Goal: Information Seeking & Learning: Learn about a topic

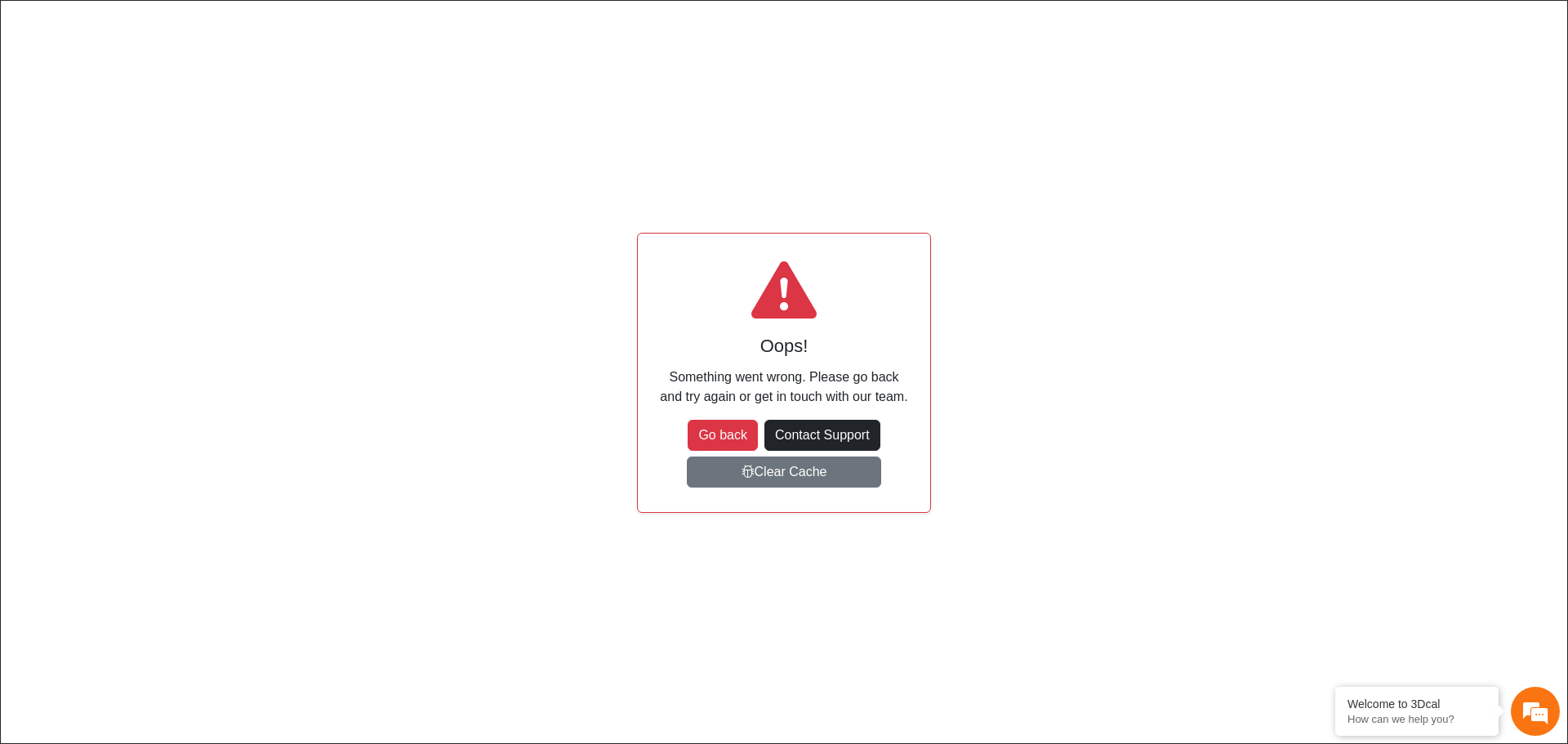
scroll to position [174, 258]
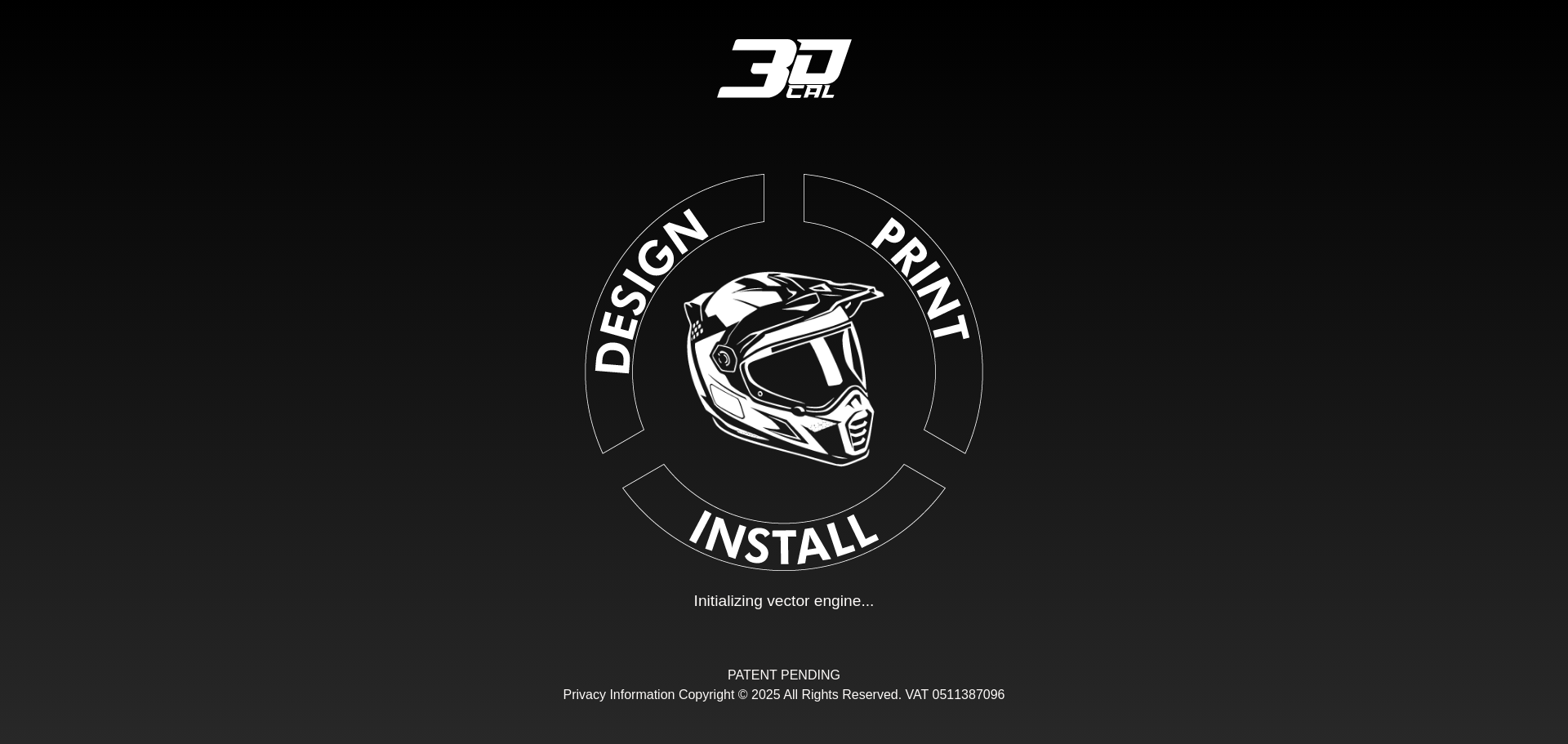
type input "**"
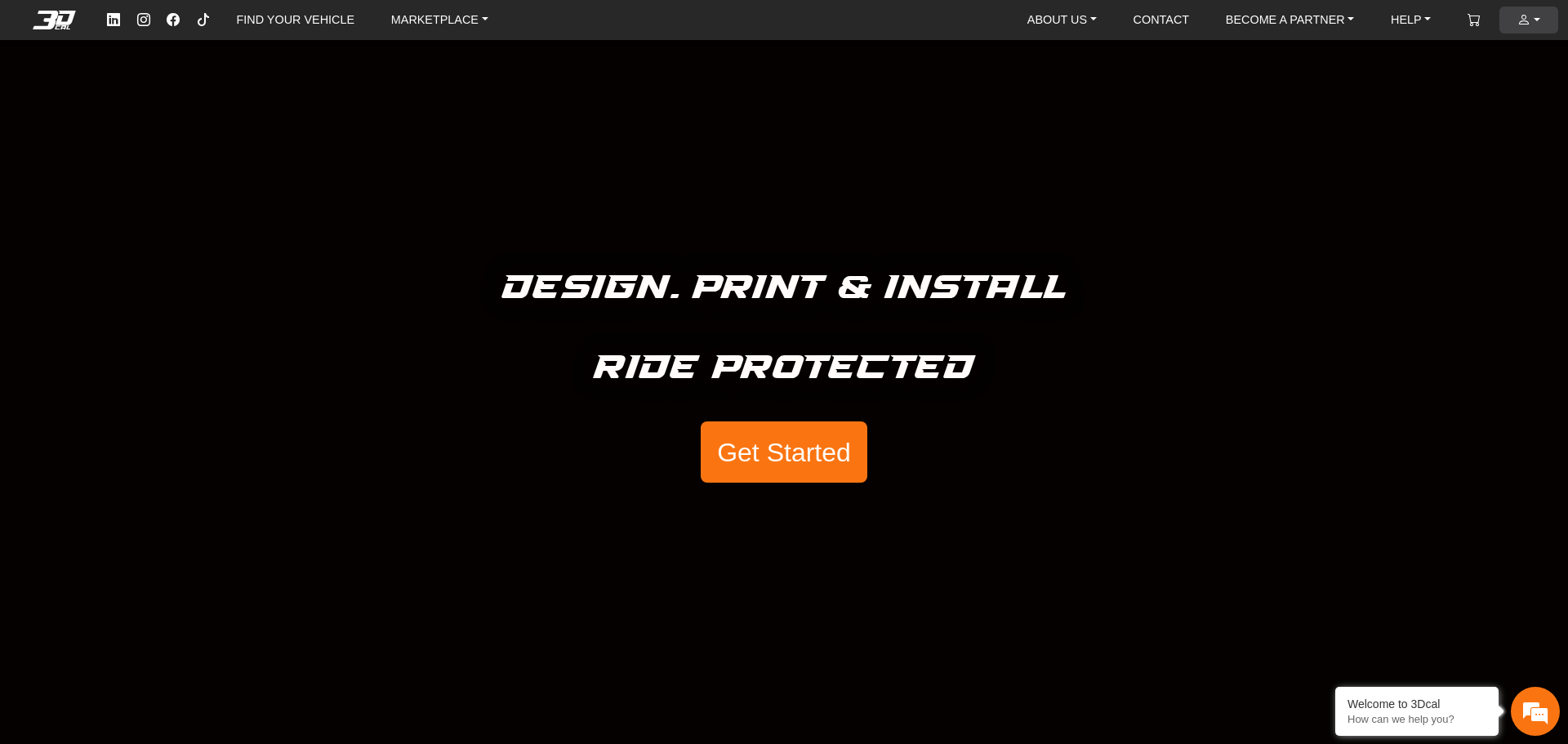
click at [1527, 20] on em at bounding box center [1523, 20] width 13 height 14
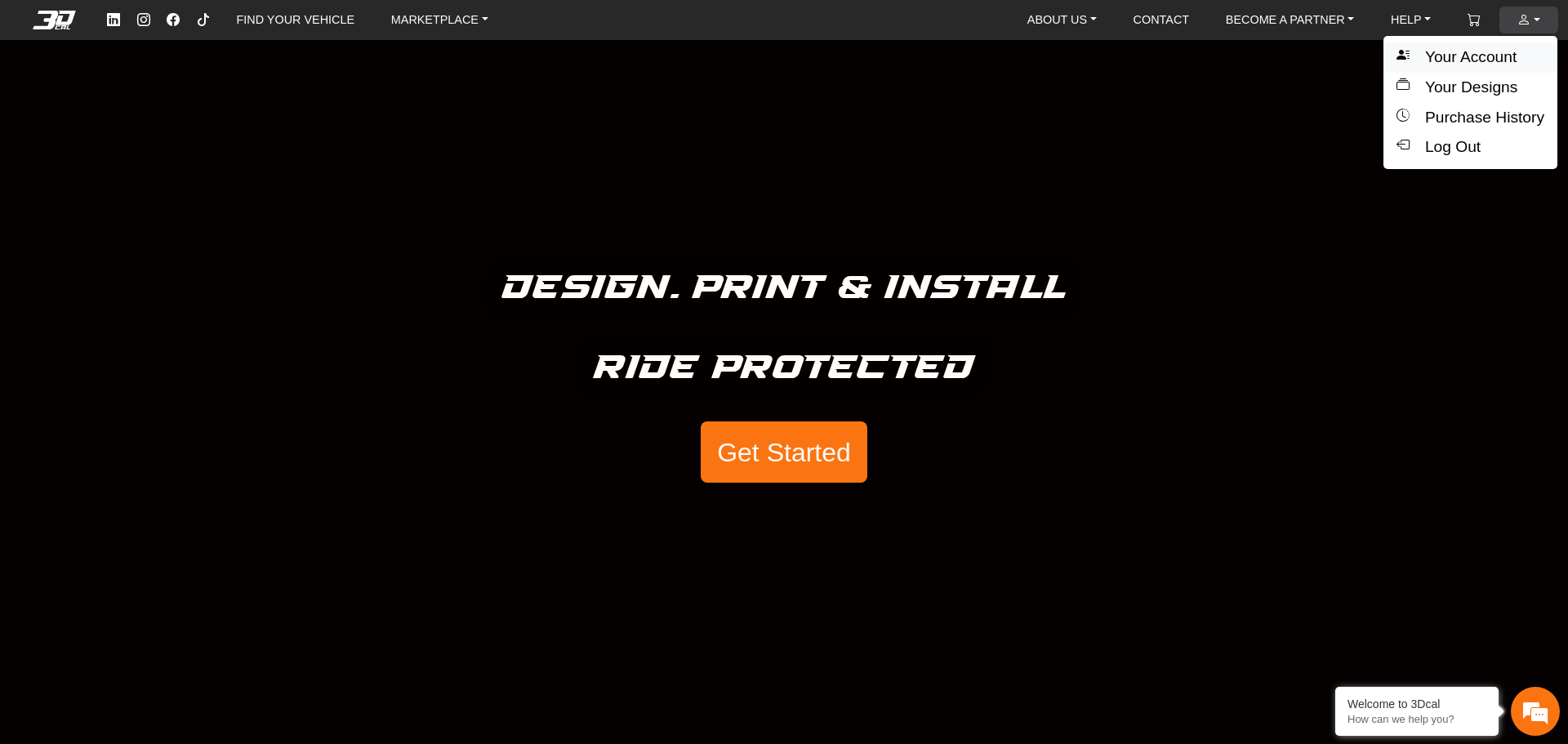
click at [1461, 60] on button "Your Account" at bounding box center [1470, 57] width 174 height 30
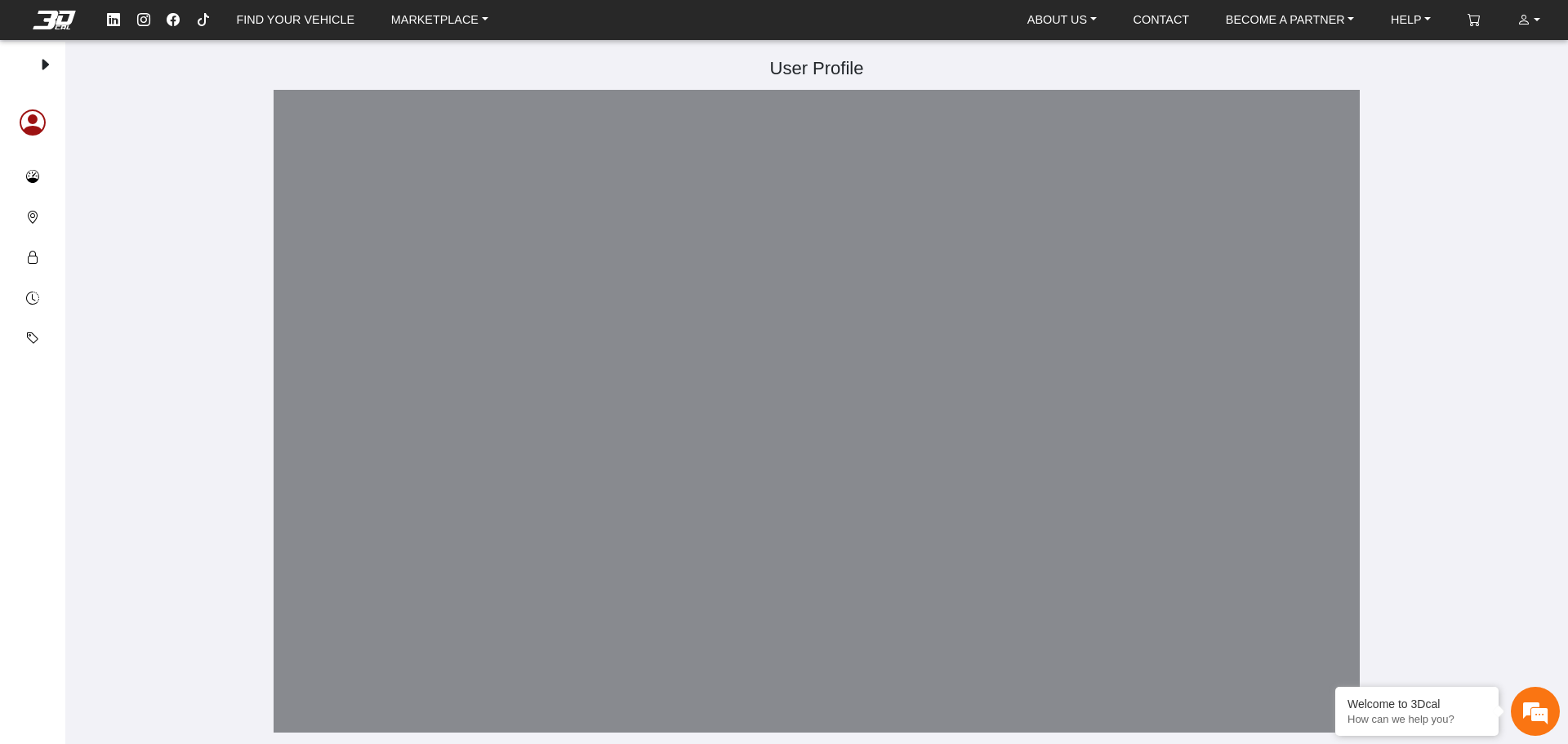
type input "**********"
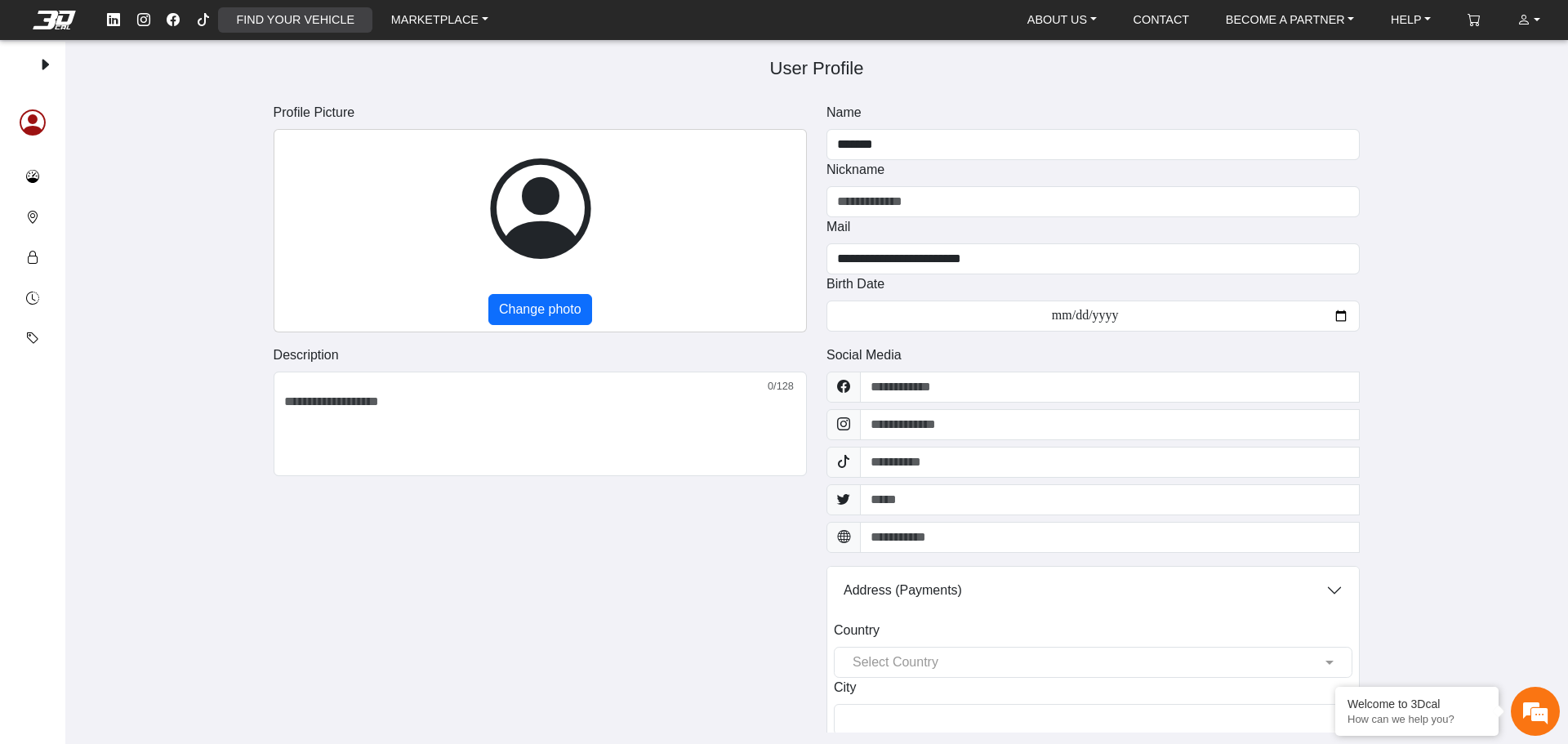
click at [274, 21] on link "FIND YOUR VEHICLE" at bounding box center [295, 20] width 130 height 25
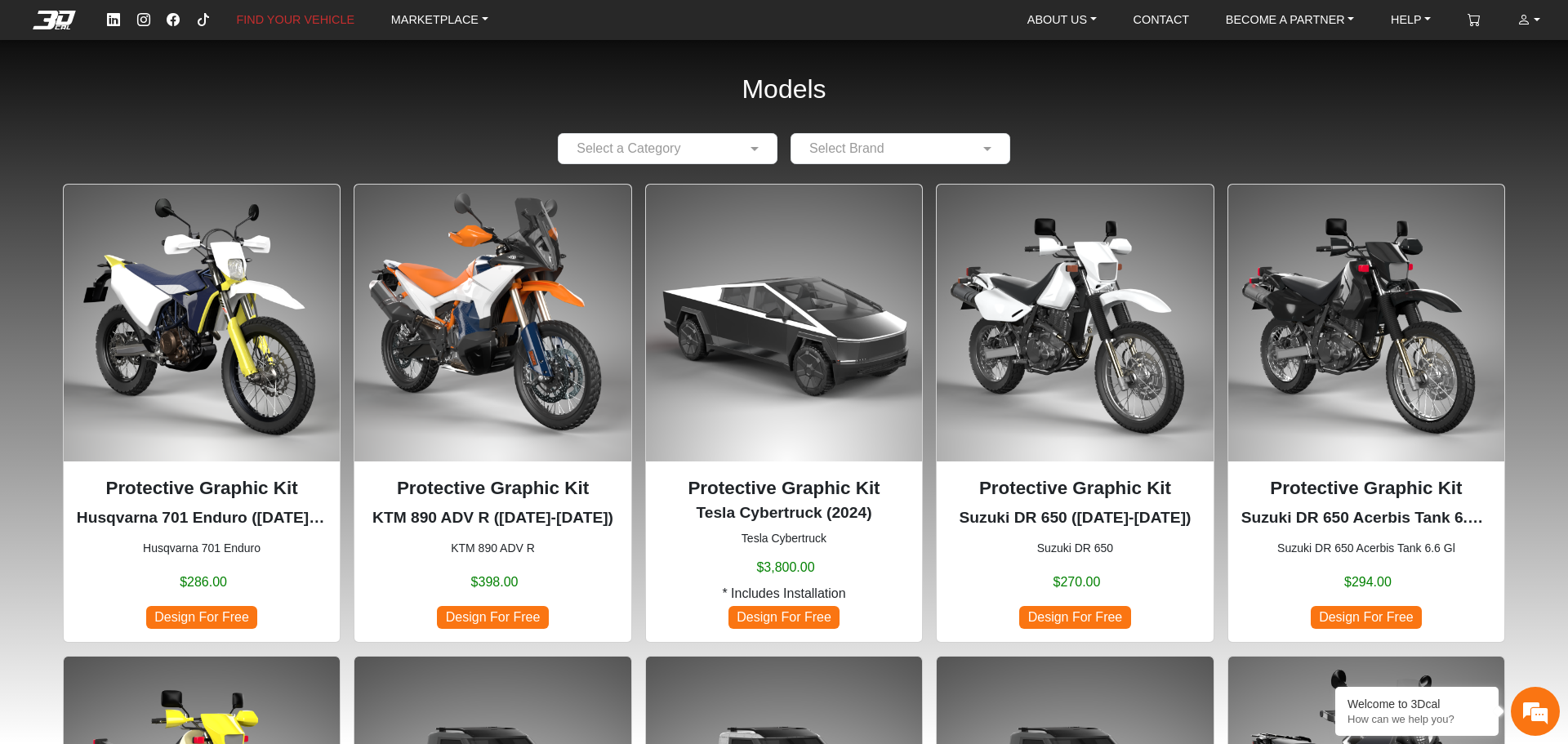
click at [161, 489] on p "Protective Graphic Kit" at bounding box center [202, 489] width 250 height 28
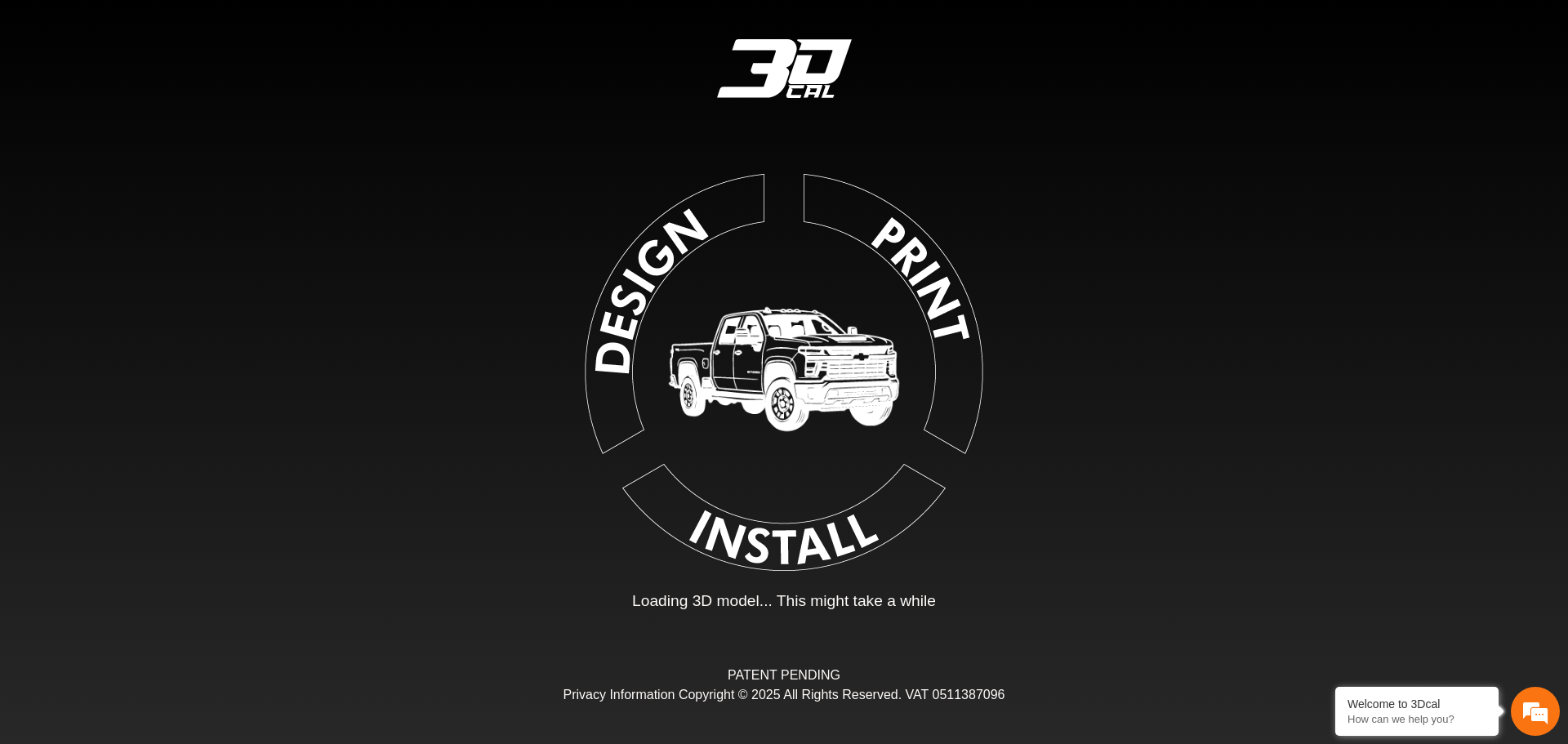
type input "*"
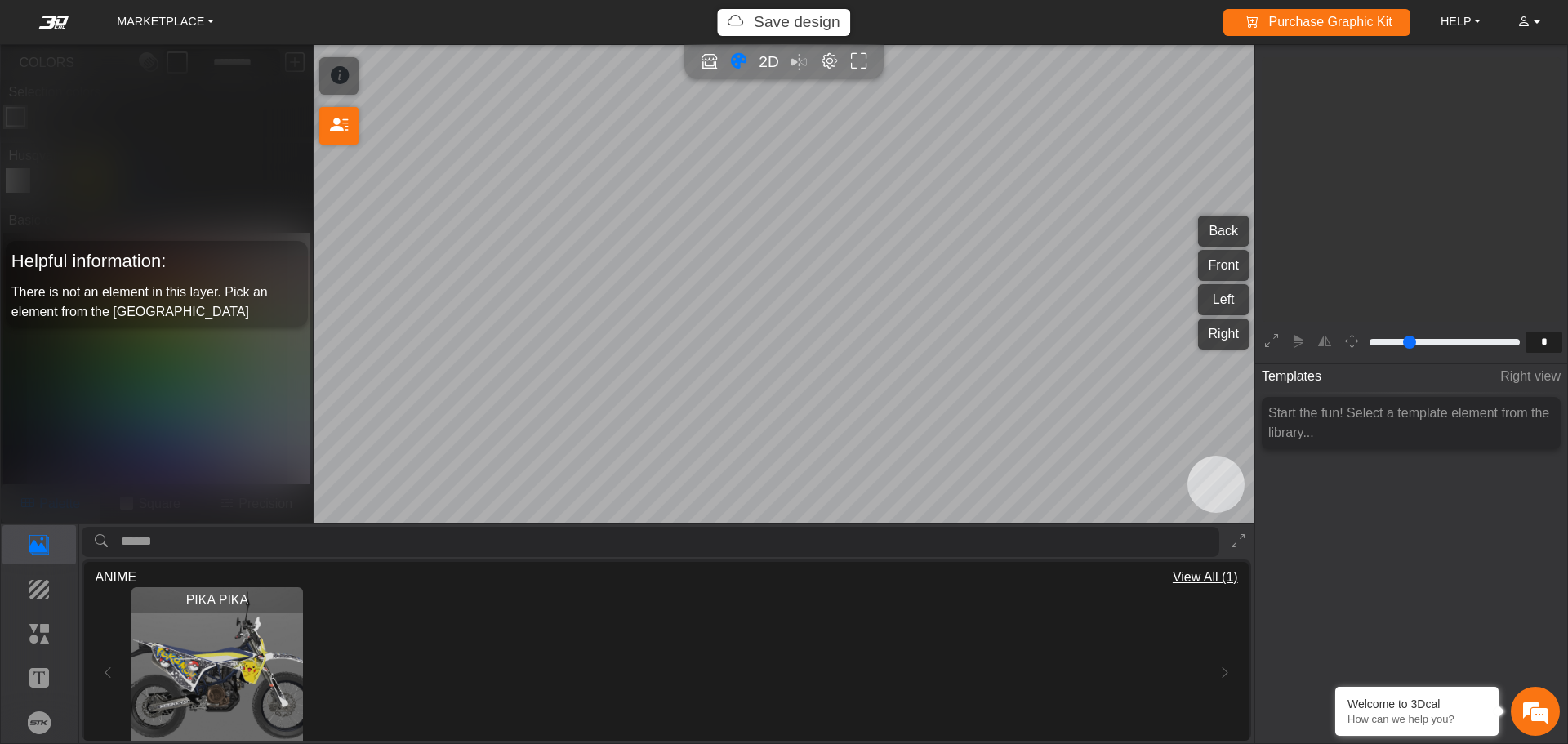
scroll to position [269, 252]
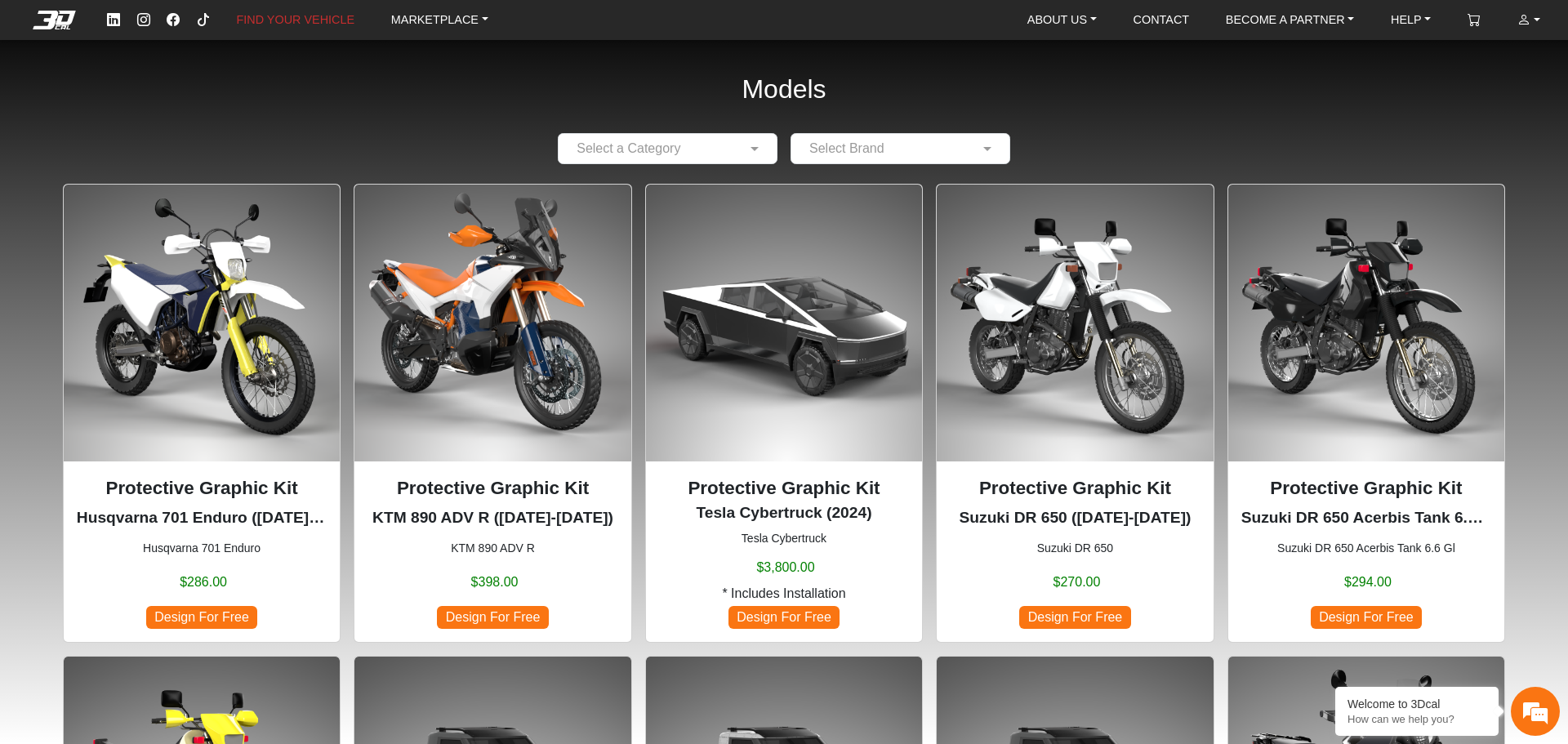
click at [633, 144] on input "text" at bounding box center [652, 148] width 169 height 20
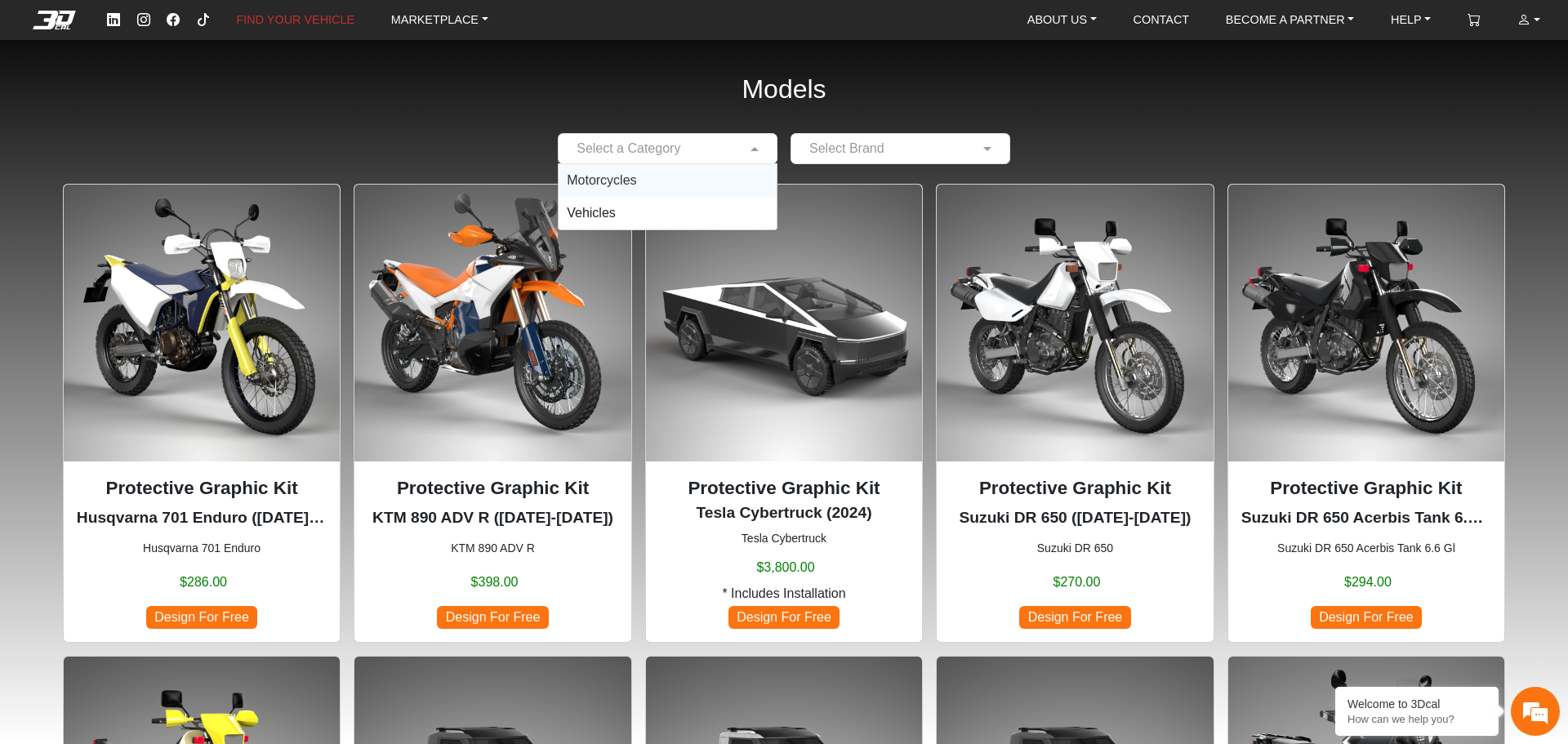
click at [608, 183] on span "Motorcycles" at bounding box center [601, 180] width 69 height 14
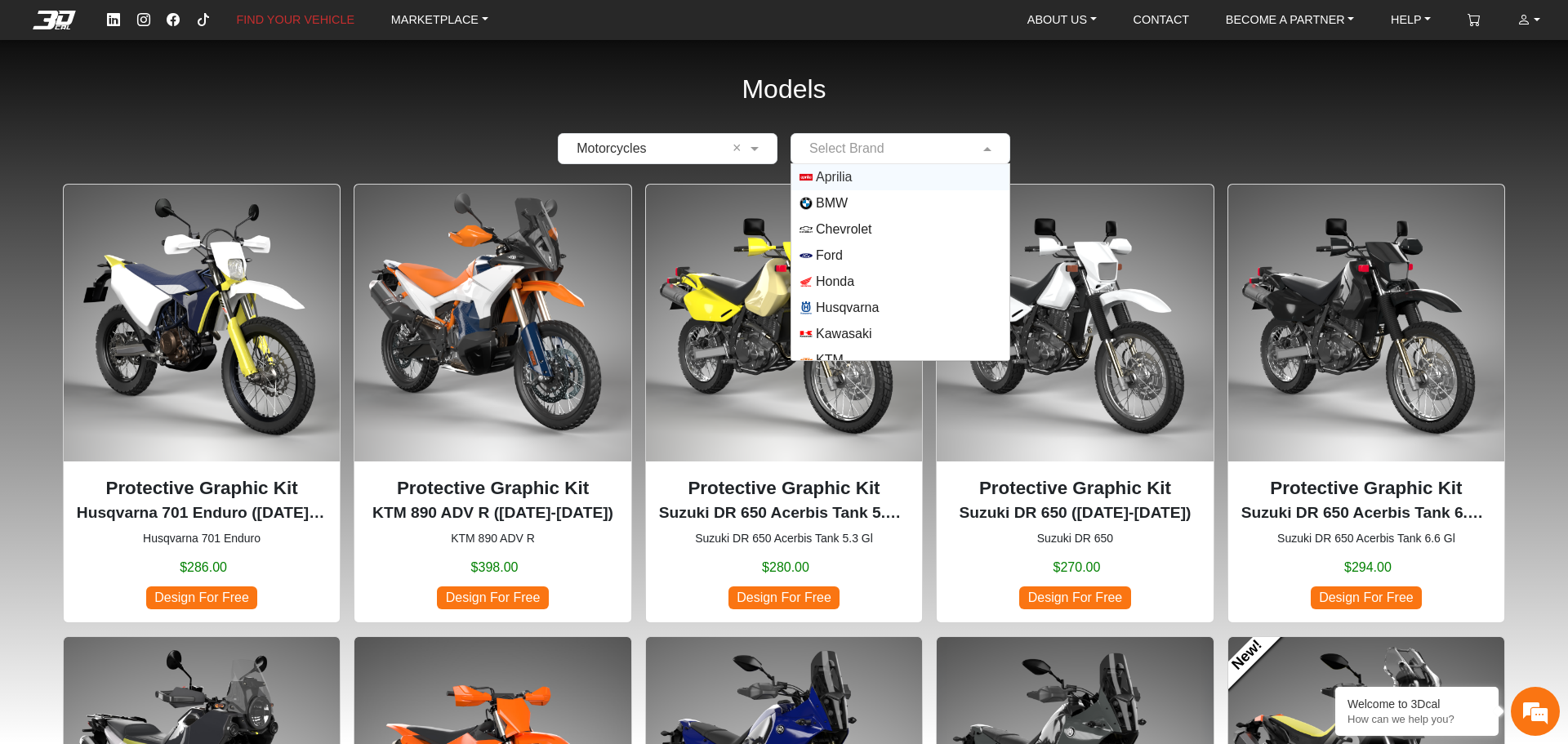
click at [905, 148] on input "text" at bounding box center [885, 148] width 169 height 20
click at [853, 218] on span "KTM" at bounding box center [901, 216] width 202 height 13
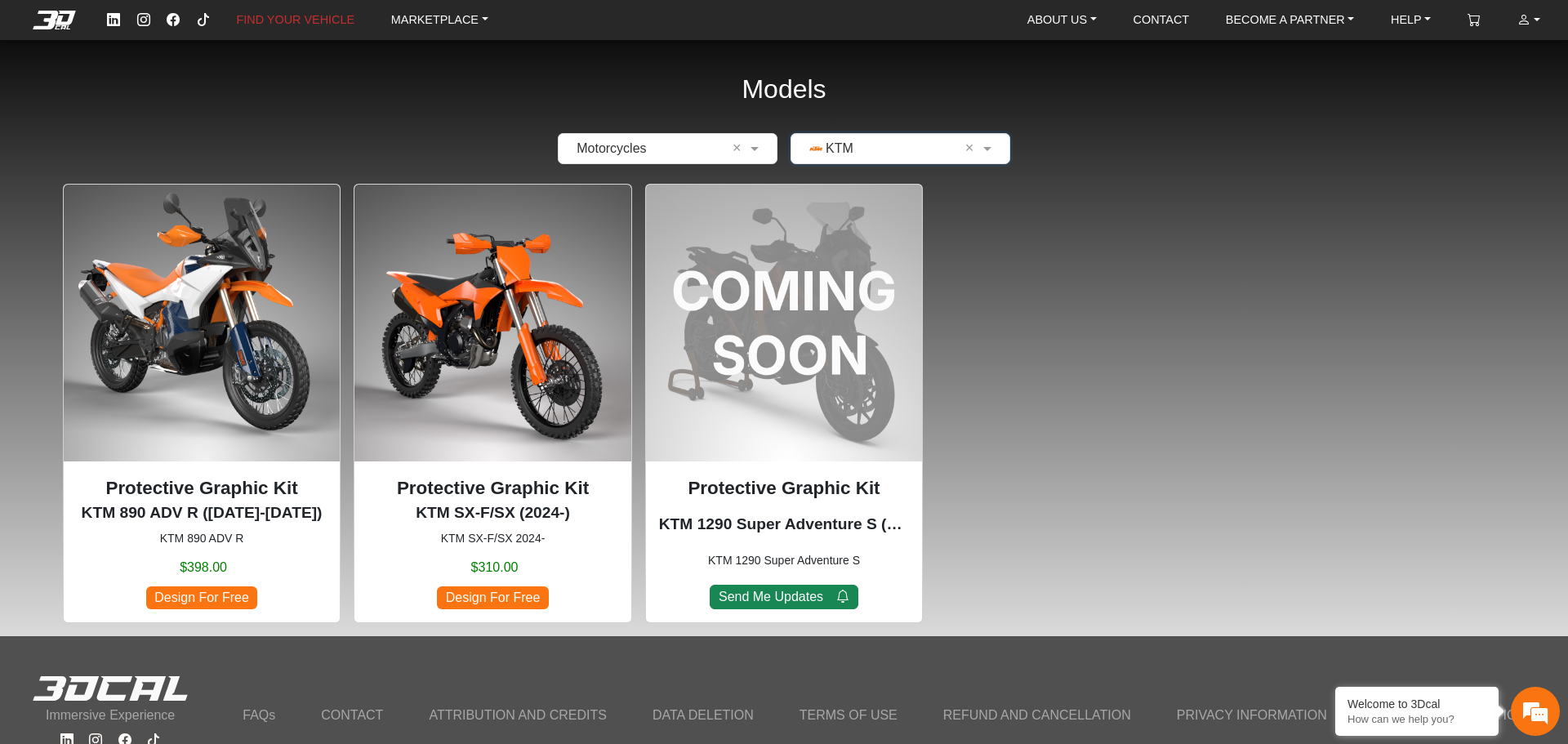
click at [232, 486] on p "Protective Graphic Kit" at bounding box center [202, 489] width 250 height 28
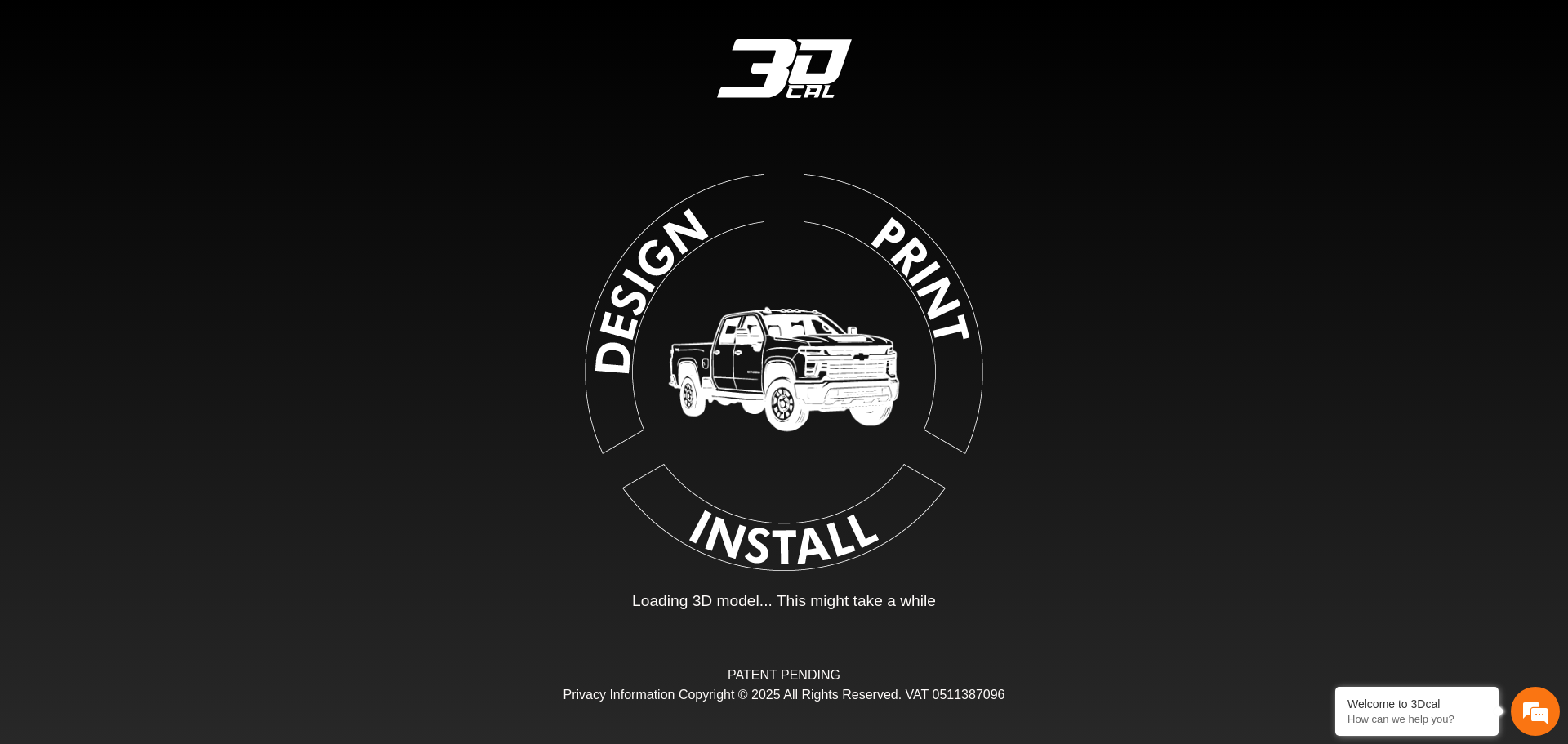
type input "*"
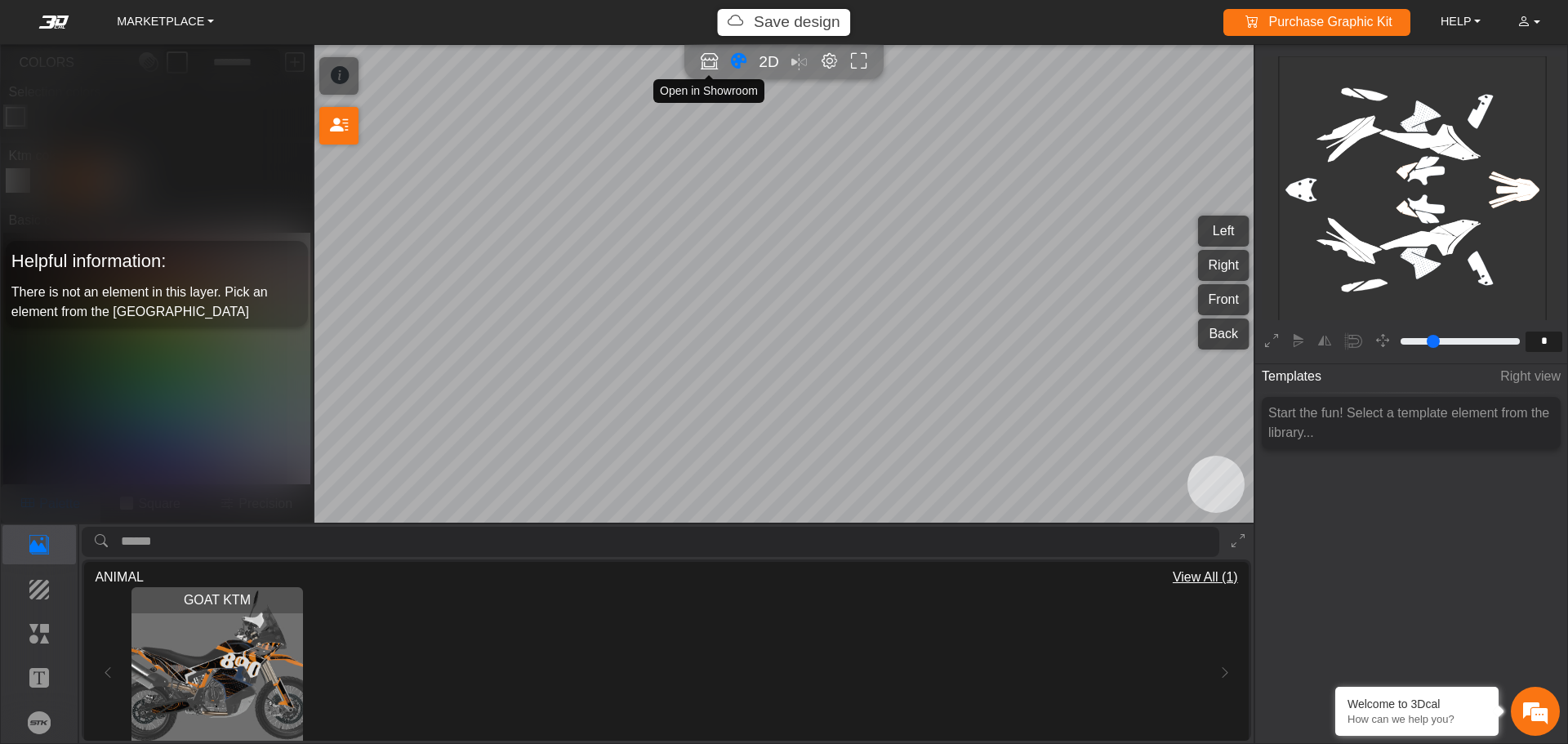
click at [715, 63] on icon "Open in Showroom" at bounding box center [709, 62] width 17 height 19
